Goal: Information Seeking & Learning: Find specific fact

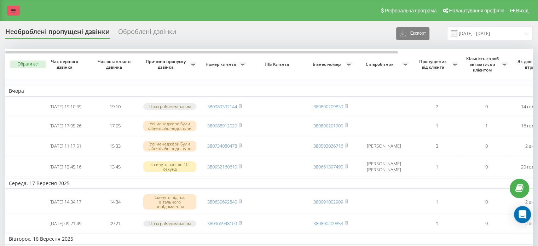
click at [7, 8] on link at bounding box center [13, 11] width 13 height 10
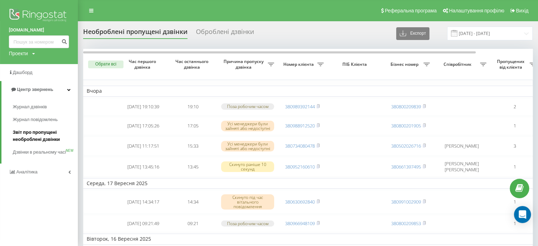
click at [38, 139] on span "Звіт про пропущені необроблені дзвінки" at bounding box center [44, 136] width 62 height 14
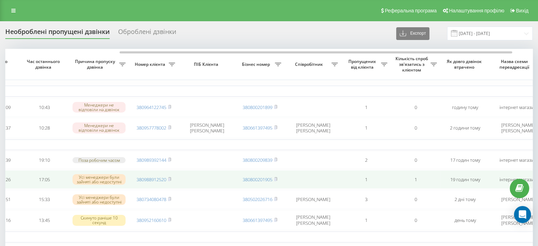
scroll to position [0, 141]
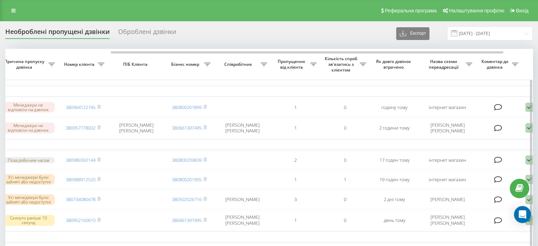
click at [470, 64] on icon at bounding box center [469, 65] width 6 height 4
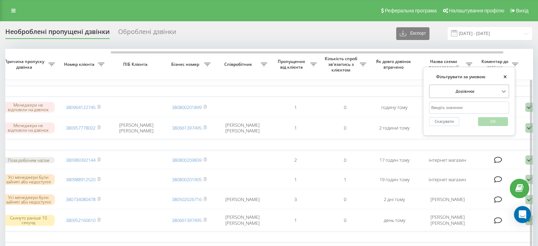
click at [504, 88] on icon at bounding box center [503, 91] width 7 height 7
click at [471, 105] on input "text" at bounding box center [469, 107] width 80 height 12
type input "інт"
click at [506, 76] on button "×" at bounding box center [505, 77] width 8 height 8
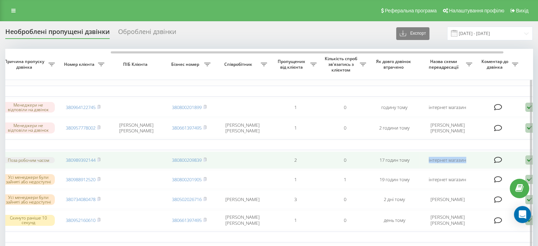
drag, startPoint x: 469, startPoint y: 162, endPoint x: 426, endPoint y: 165, distance: 43.3
click at [426, 165] on td "інтернет магазин" at bounding box center [447, 159] width 57 height 17
copy td "інтернет магазин"
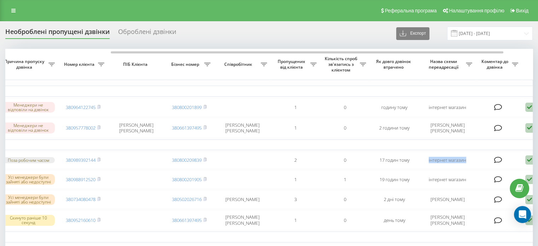
click at [470, 65] on icon at bounding box center [469, 65] width 6 height 4
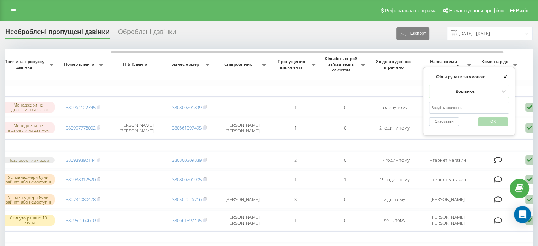
click at [448, 105] on input "text" at bounding box center [469, 107] width 80 height 12
type input "інтернет магазин"
click at [494, 123] on span "OK" at bounding box center [493, 121] width 20 height 11
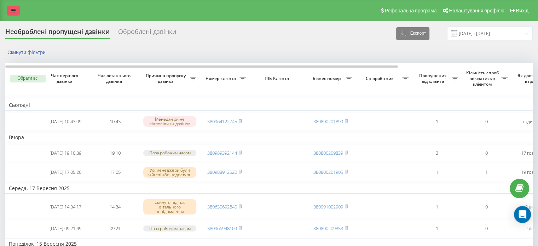
click at [12, 8] on icon at bounding box center [13, 10] width 4 height 5
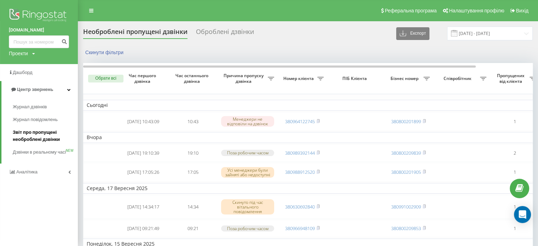
click at [39, 132] on span "Звіт про пропущені необроблені дзвінки" at bounding box center [44, 136] width 62 height 14
